Goal: Task Accomplishment & Management: Use online tool/utility

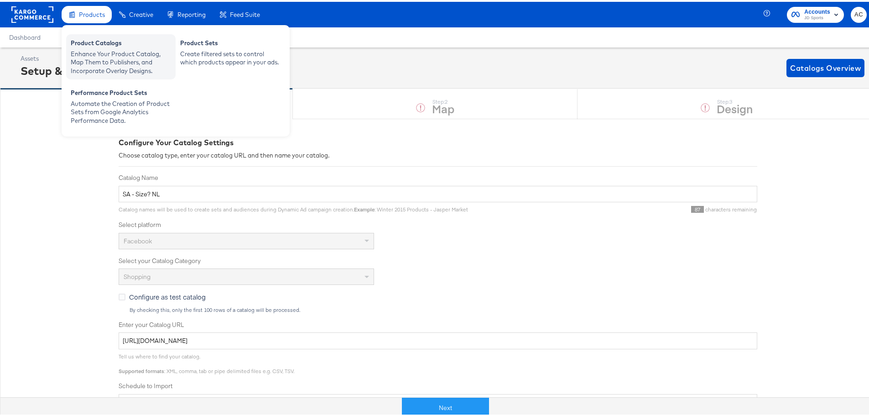
click at [130, 54] on div "Enhance Your Product Catalog, Map Them to Publishers, and Incorporate Overlay D…" at bounding box center [121, 61] width 100 height 26
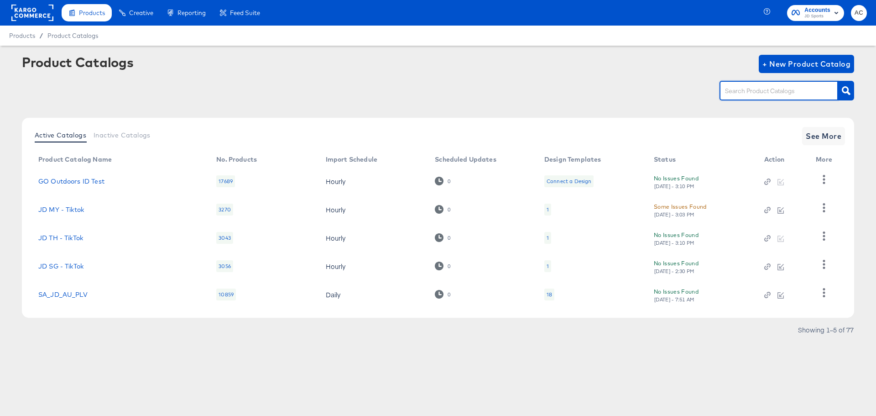
click at [773, 93] on input "text" at bounding box center [771, 91] width 97 height 10
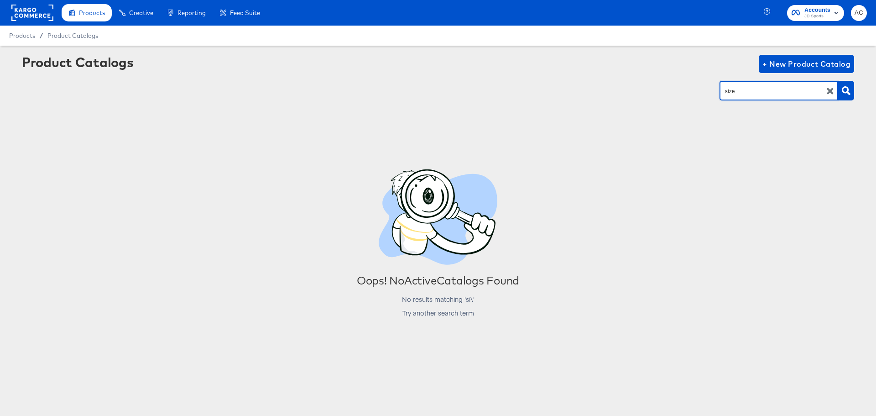
type input "size"
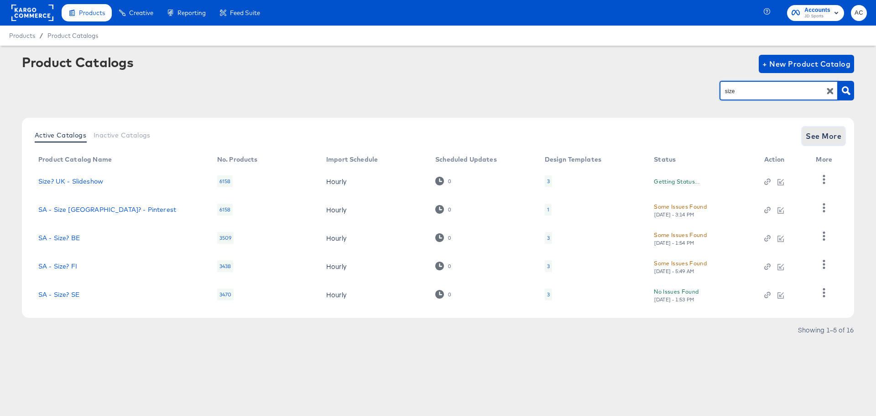
click at [808, 135] on span "See More" at bounding box center [824, 136] width 36 height 13
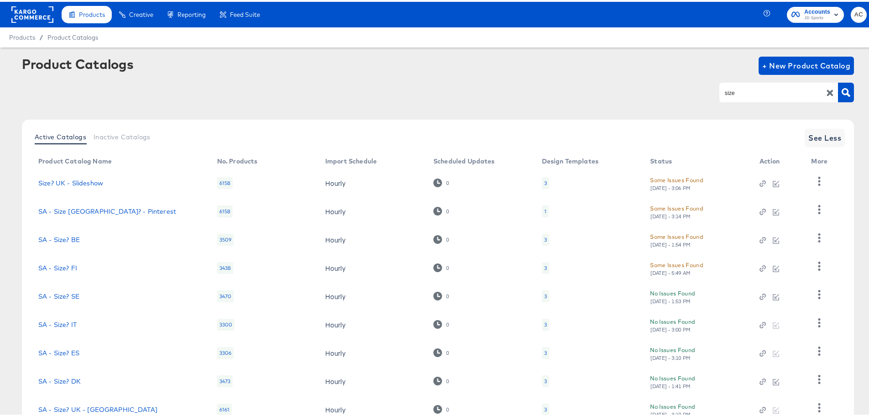
scroll to position [94, 0]
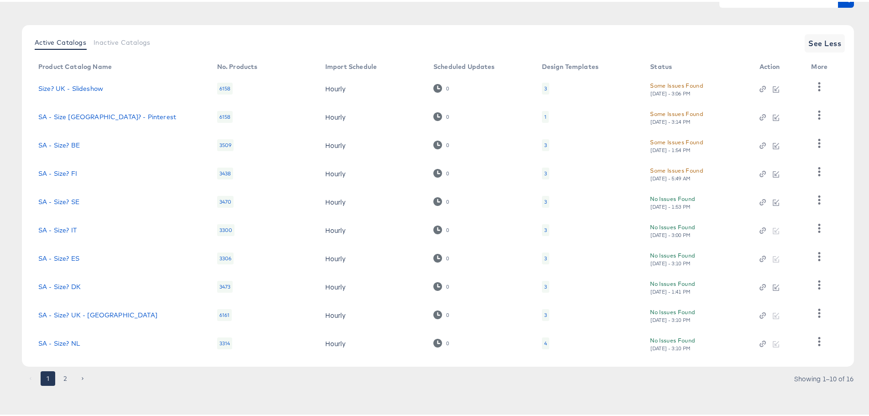
click at [65, 381] on button "2" at bounding box center [65, 376] width 15 height 15
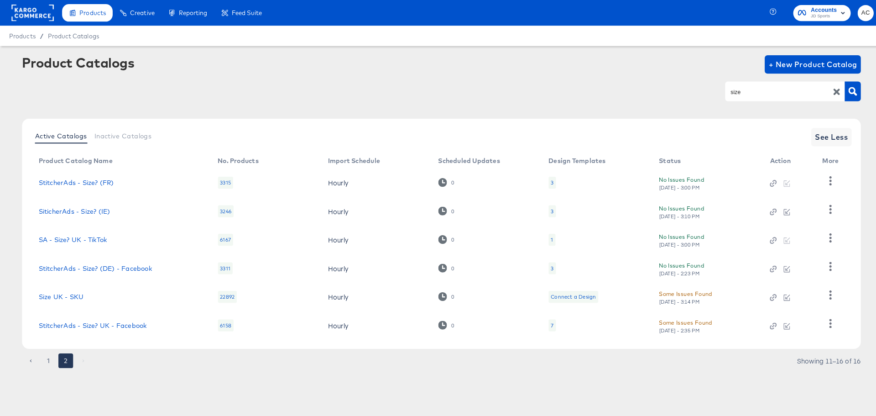
scroll to position [0, 0]
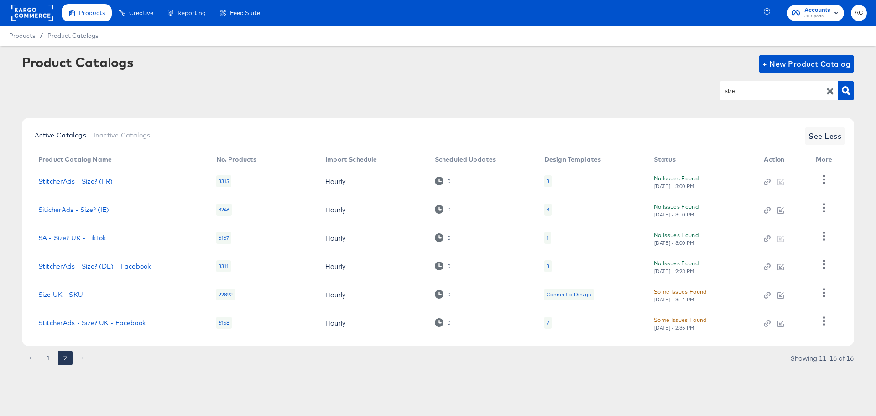
click at [96, 272] on td "StitcherAds - Size? (DE) - Facebook" at bounding box center [120, 266] width 178 height 28
click at [99, 267] on link "StitcherAds - Size? (DE) - Facebook" at bounding box center [94, 265] width 112 height 7
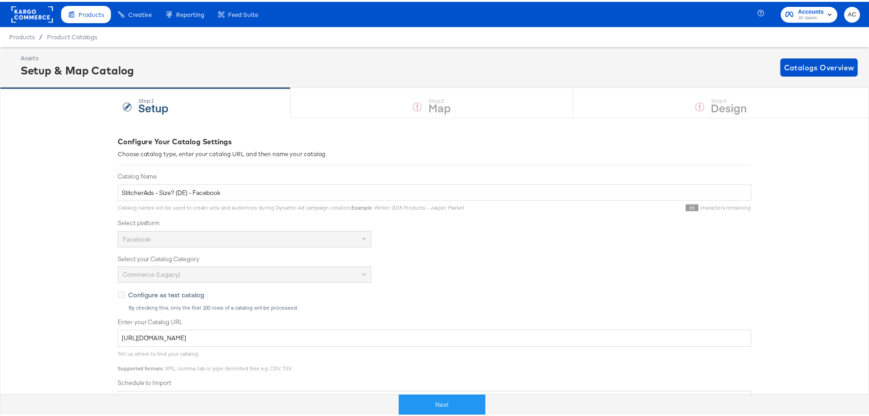
scroll to position [154, 0]
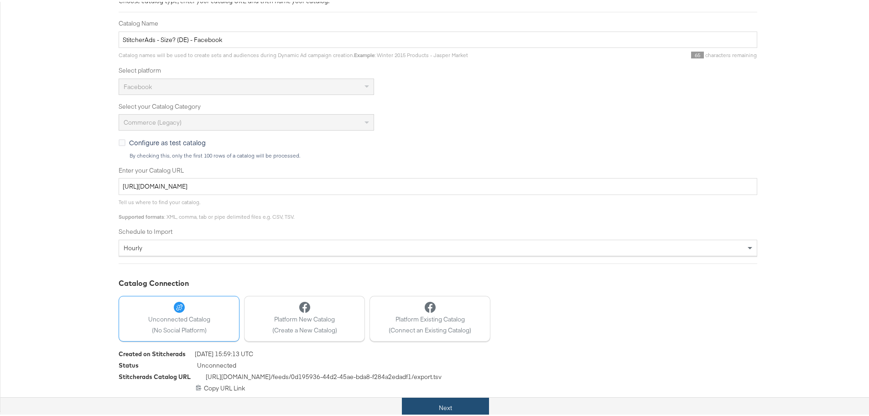
click at [441, 405] on button "Next" at bounding box center [445, 406] width 87 height 21
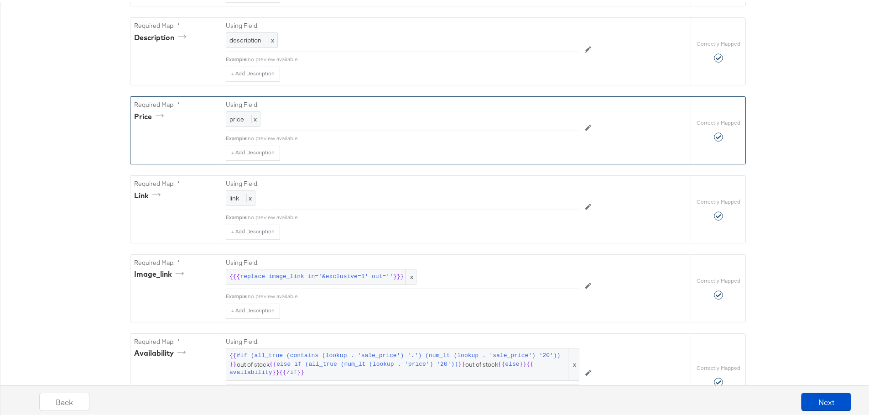
scroll to position [365, 0]
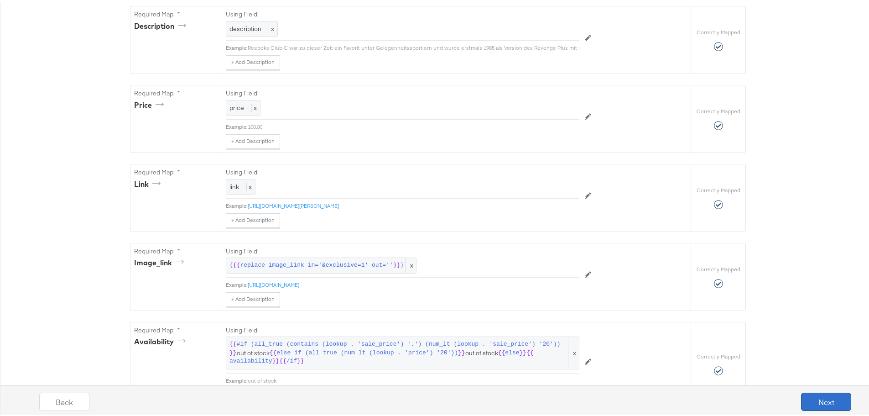
click at [819, 398] on button "Next" at bounding box center [826, 400] width 50 height 18
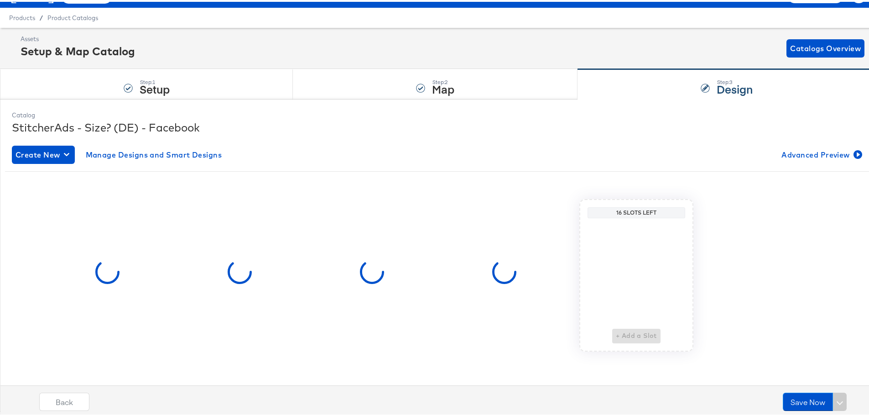
scroll to position [0, 0]
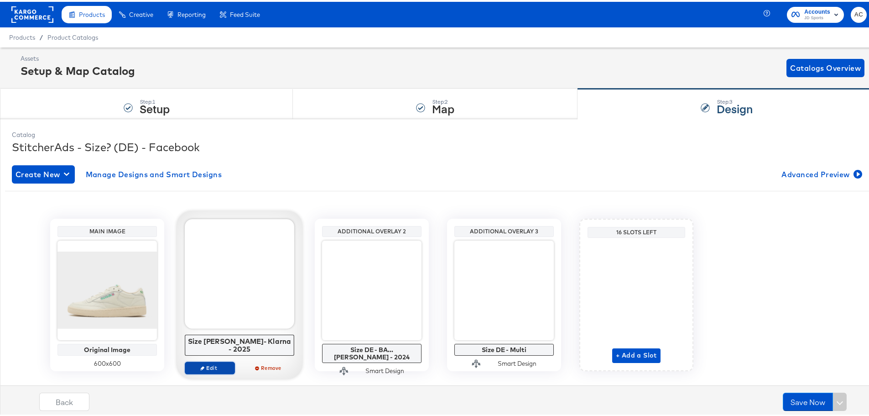
click at [209, 362] on span "Edit" at bounding box center [210, 365] width 42 height 7
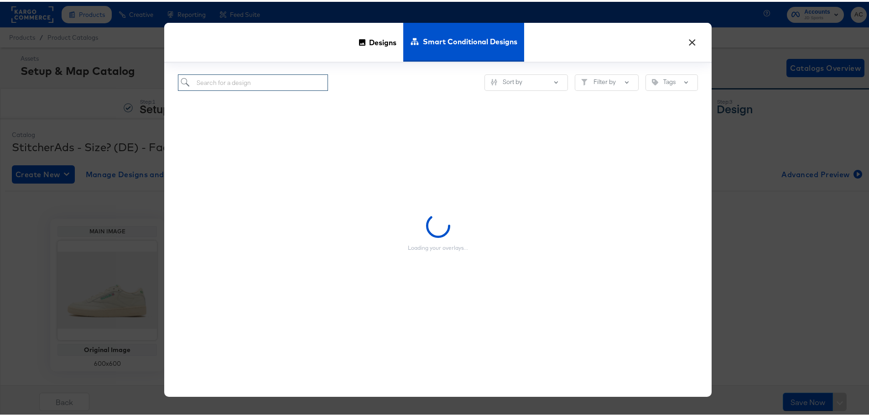
click at [256, 78] on input "search" at bounding box center [253, 81] width 150 height 17
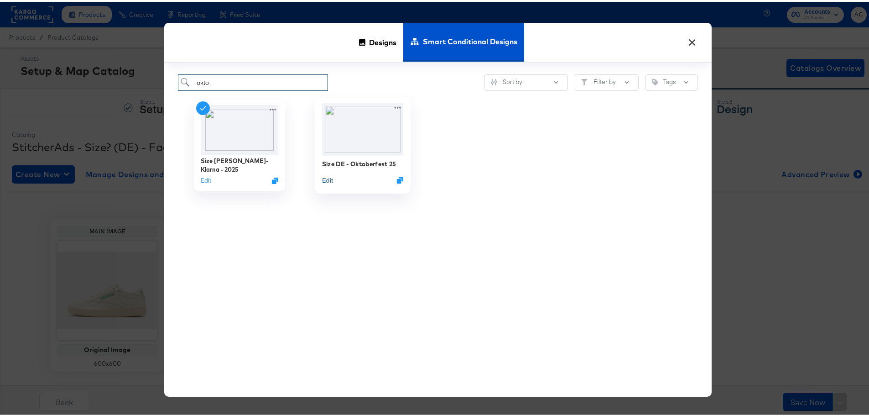
type input "okto"
click at [328, 179] on button "Edit" at bounding box center [327, 178] width 11 height 9
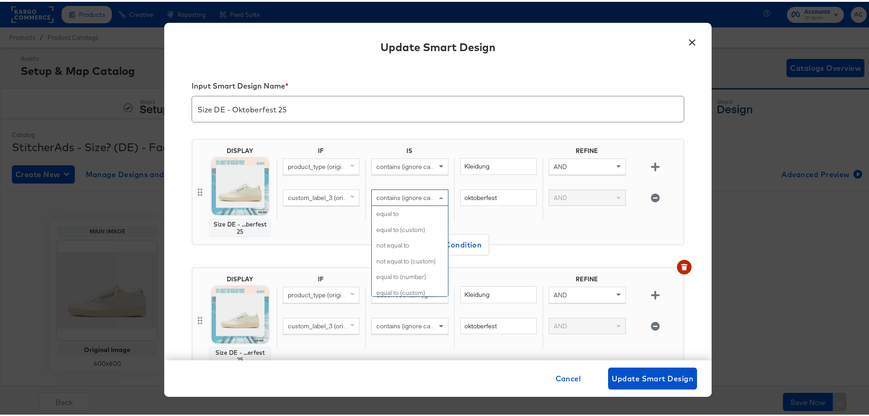
click at [403, 193] on span "contains (ignore case)" at bounding box center [407, 196] width 63 height 8
drag, startPoint x: 405, startPoint y: 244, endPoint x: 362, endPoint y: 217, distance: 50.6
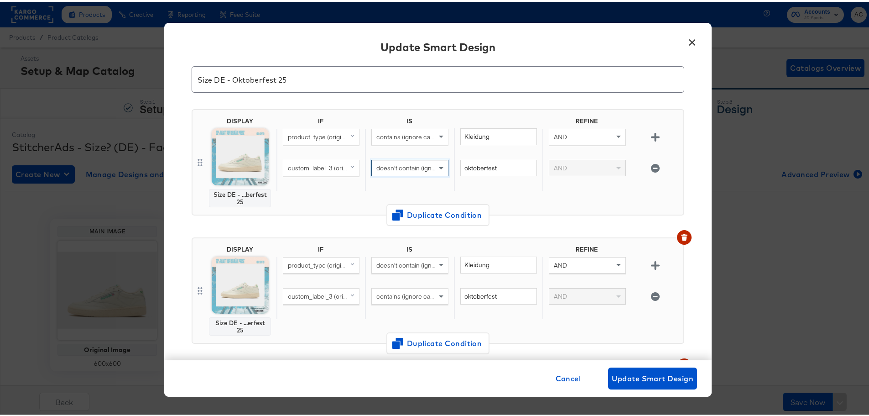
scroll to position [46, 0]
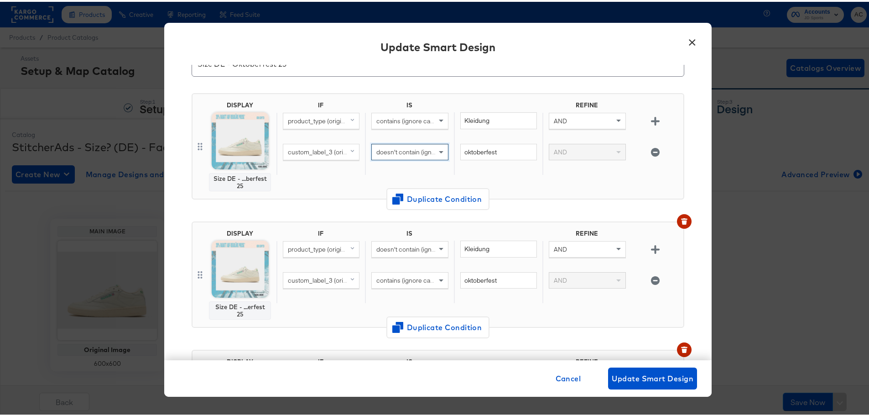
click at [337, 283] on div "custom_label_3 (original)" at bounding box center [321, 279] width 76 height 16
click at [418, 277] on span "contains (ignore case)" at bounding box center [407, 278] width 63 height 8
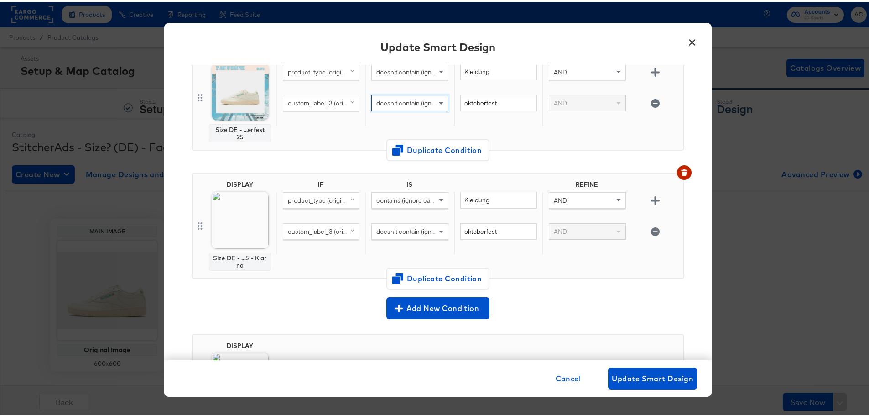
scroll to position [228, 0]
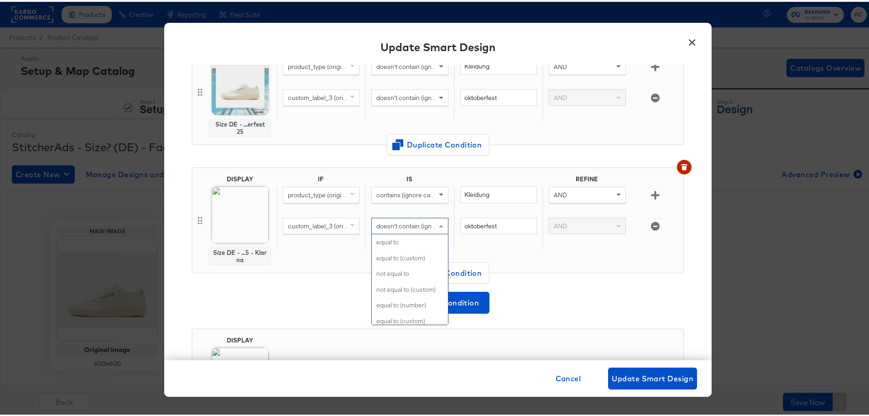
click at [423, 224] on span "doesn't contain (ignore case)" at bounding box center [417, 224] width 82 height 8
click at [319, 271] on div "DISPLAY Size DE - ...5 - Klarna IF IS REFINE product_type (original) contains (…" at bounding box center [438, 218] width 493 height 106
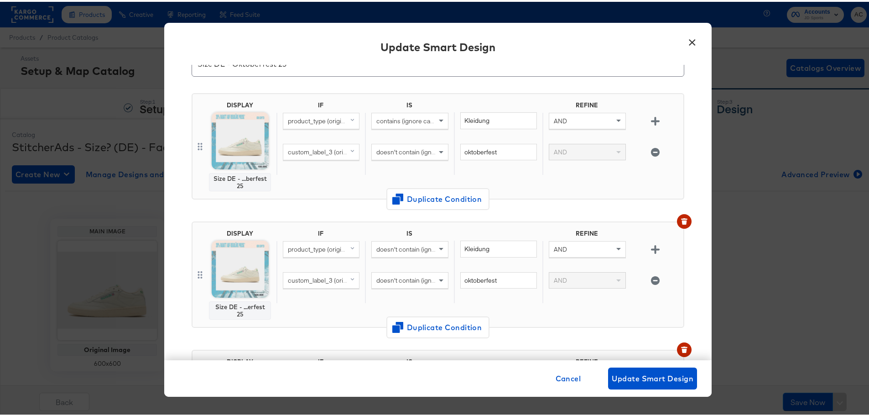
scroll to position [137, 0]
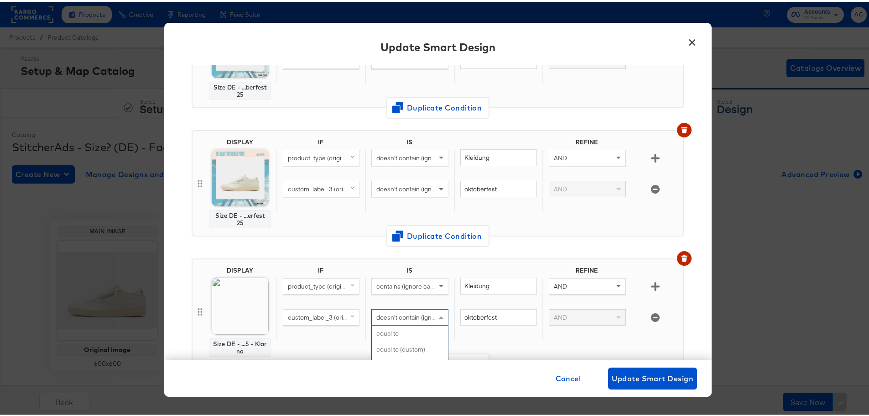
click at [398, 322] on div "doesn't contain (ignore case)" at bounding box center [410, 316] width 76 height 16
click at [315, 342] on div "IF IS REFINE product_type (original) contains (ignore case) Kleidung AND custom…" at bounding box center [478, 310] width 403 height 90
click at [397, 321] on div "doesn't contain (ignore case)" at bounding box center [410, 316] width 76 height 16
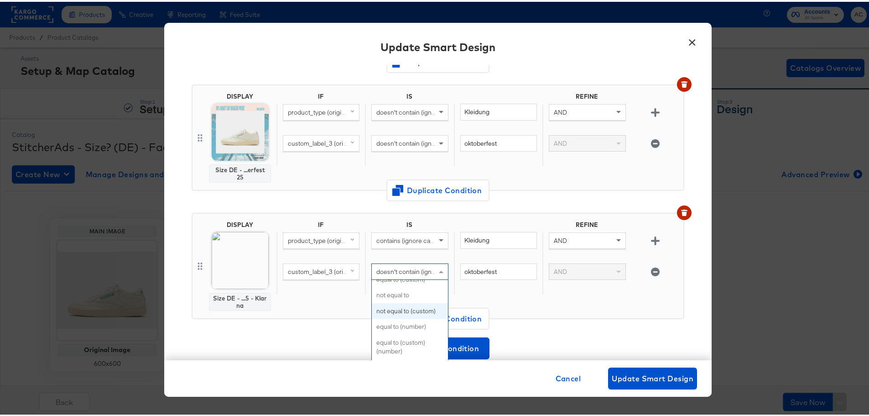
scroll to position [0, 0]
type input "d"
click at [287, 296] on div "IF IS REFINE product_type (original) contains (ignore case) Kleidung AND custom…" at bounding box center [478, 264] width 403 height 90
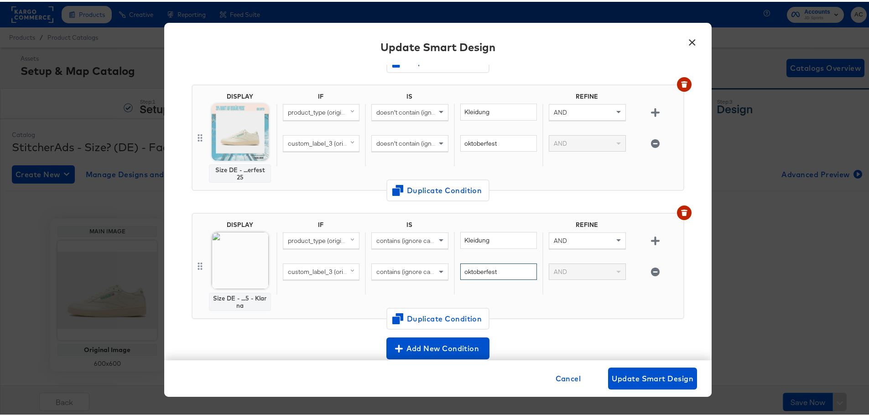
click at [501, 273] on input "oktoberfest" at bounding box center [498, 269] width 77 height 17
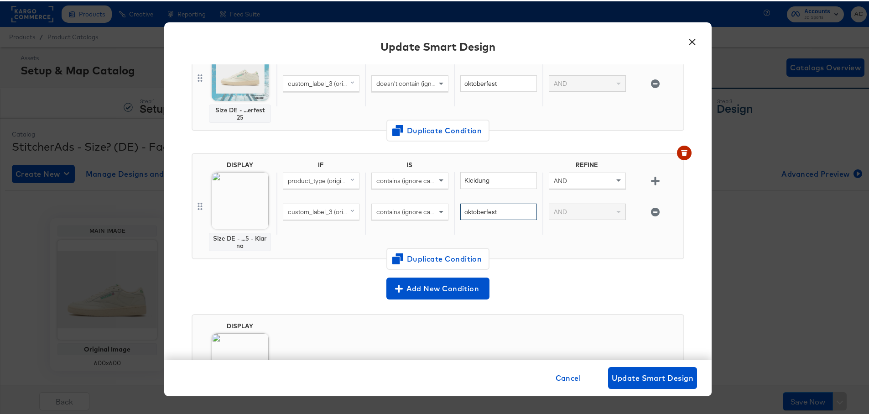
scroll to position [326, 0]
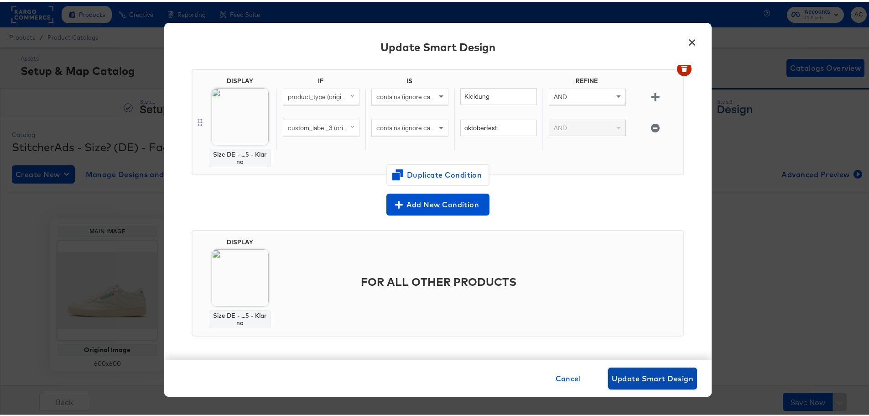
click at [669, 375] on span "Update Smart Design" at bounding box center [653, 376] width 82 height 13
